Goal: Information Seeking & Learning: Learn about a topic

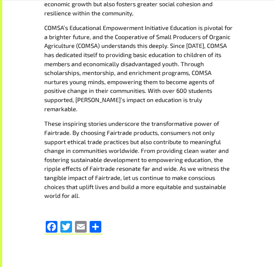
scroll to position [511, 0]
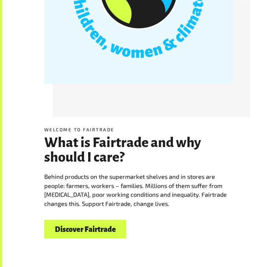
scroll to position [244, 0]
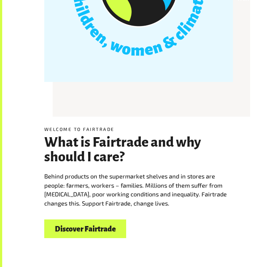
click at [102, 228] on link "Discover Fairtrade" at bounding box center [85, 229] width 82 height 19
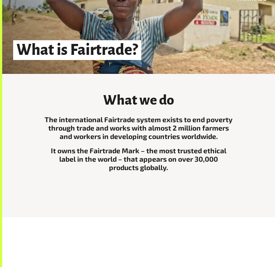
scroll to position [73, 0]
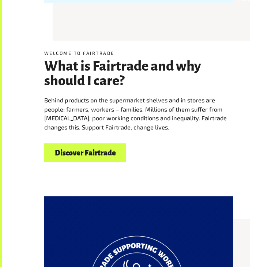
scroll to position [321, 0]
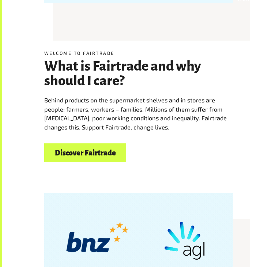
click at [99, 154] on link "Discover Fairtrade" at bounding box center [85, 152] width 82 height 19
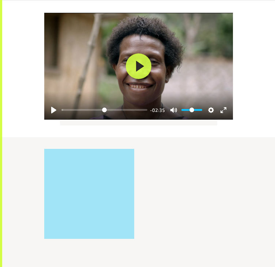
scroll to position [886, 0]
